Goal: Information Seeking & Learning: Learn about a topic

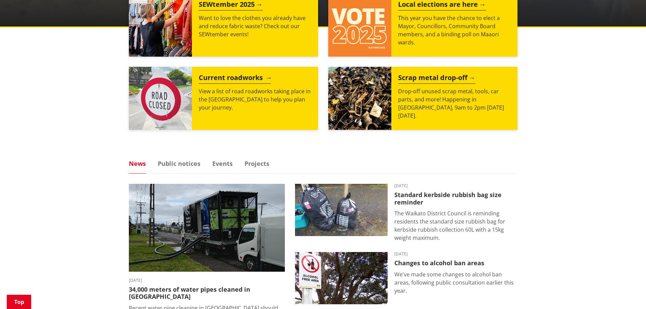
scroll to position [305, 0]
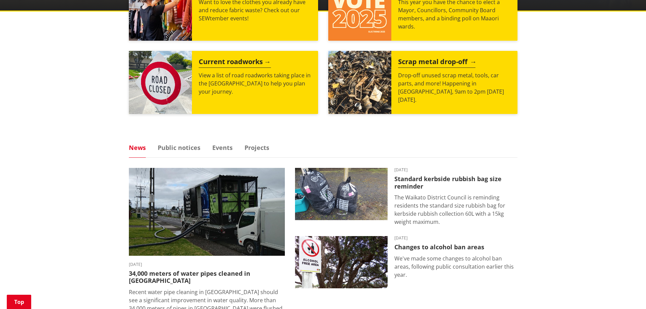
click at [444, 60] on h2 "Scrap metal drop-off" at bounding box center [436, 63] width 77 height 10
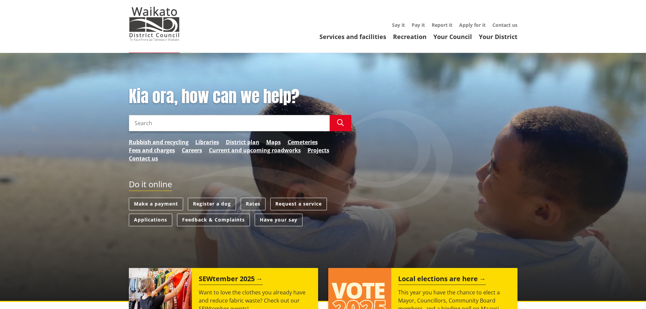
scroll to position [0, 0]
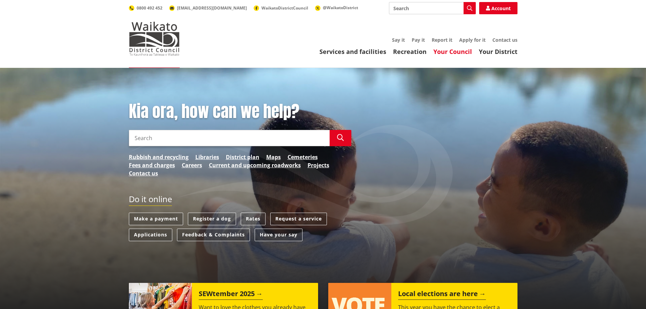
click at [451, 51] on link "Your Council" at bounding box center [453, 51] width 39 height 8
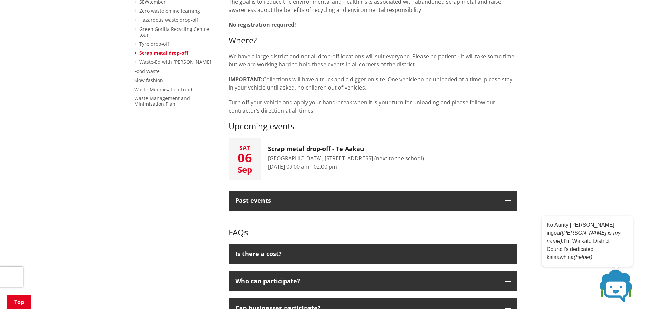
scroll to position [204, 0]
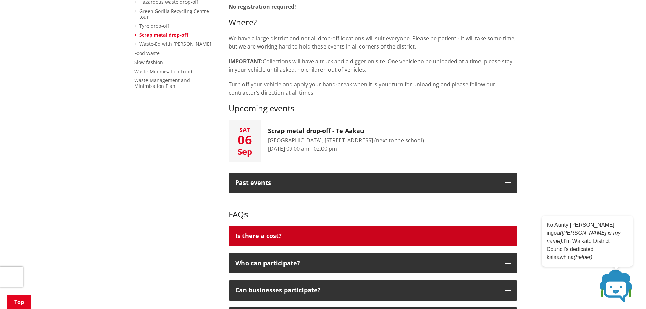
click at [505, 237] on button "Is there a cost?" at bounding box center [373, 236] width 289 height 20
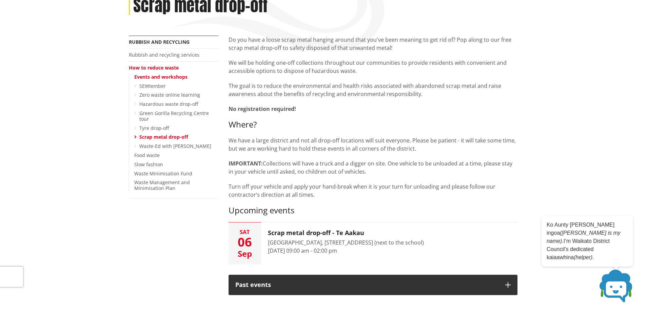
scroll to position [68, 0]
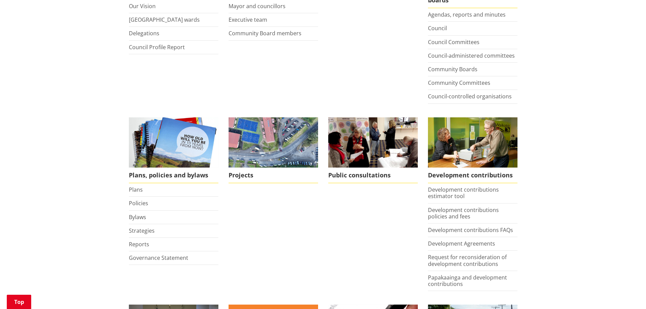
scroll to position [237, 0]
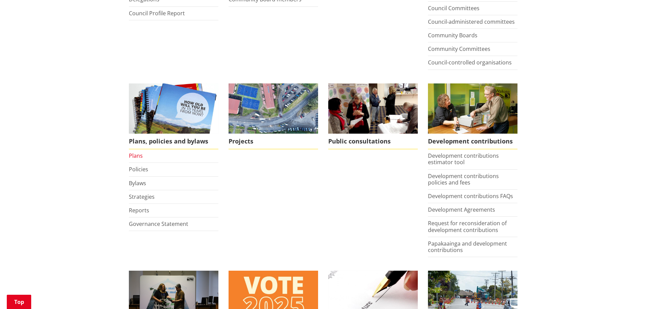
click at [133, 155] on link "Plans" at bounding box center [136, 155] width 14 height 7
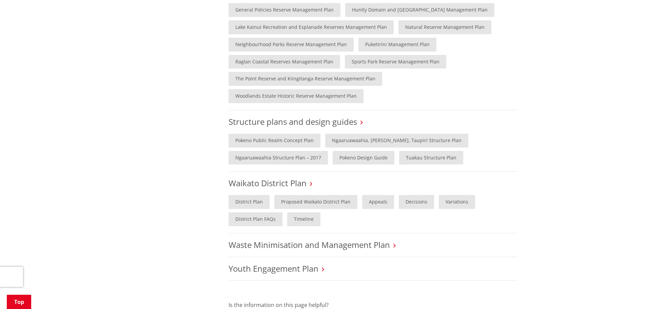
scroll to position [577, 0]
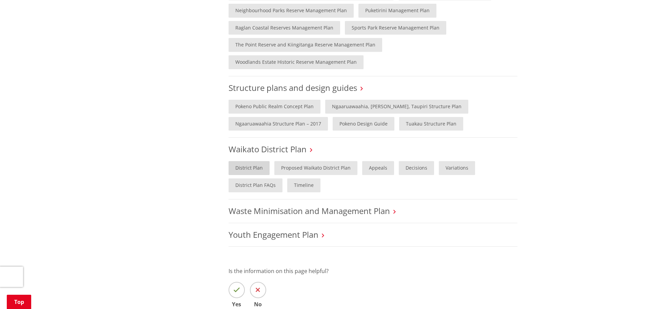
click at [246, 161] on link "District Plan" at bounding box center [249, 168] width 41 height 14
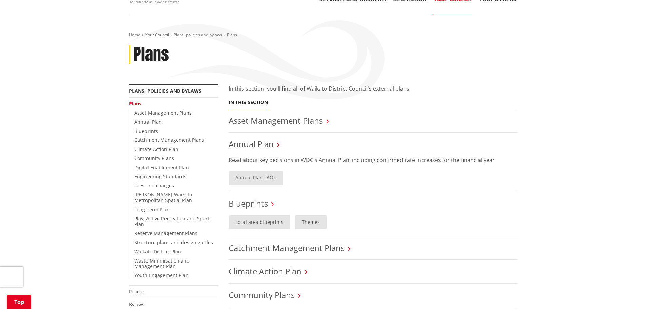
scroll to position [0, 0]
